Goal: Task Accomplishment & Management: Use online tool/utility

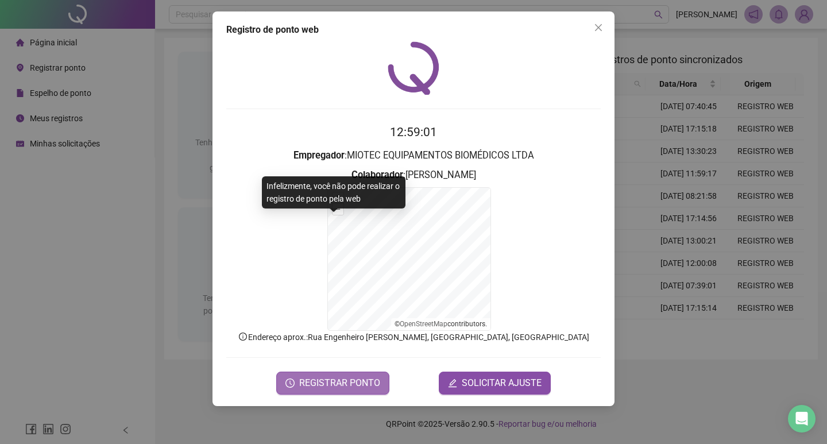
click at [355, 384] on span "REGISTRAR PONTO" at bounding box center [339, 383] width 81 height 14
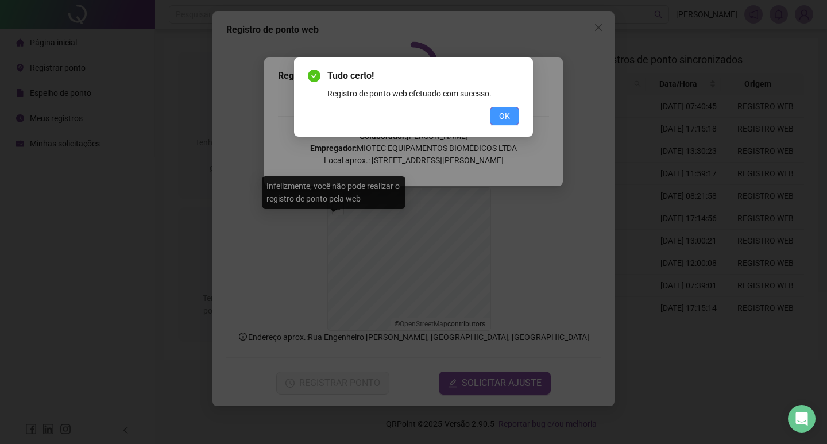
click at [505, 119] on span "OK" at bounding box center [504, 116] width 11 height 13
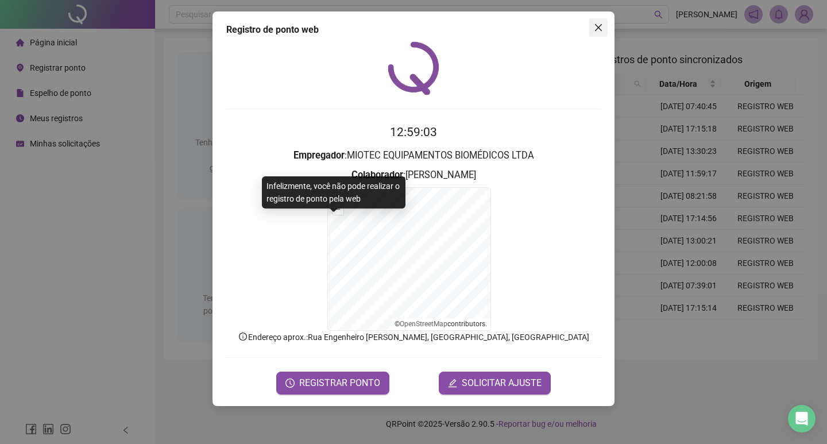
click at [596, 27] on icon "close" at bounding box center [598, 27] width 9 height 9
